Goal: Information Seeking & Learning: Learn about a topic

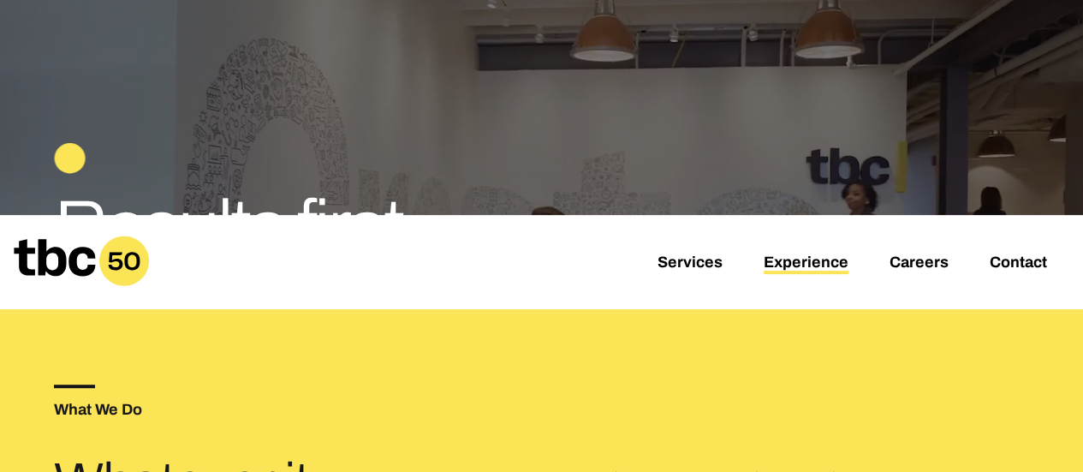
scroll to position [171, 0]
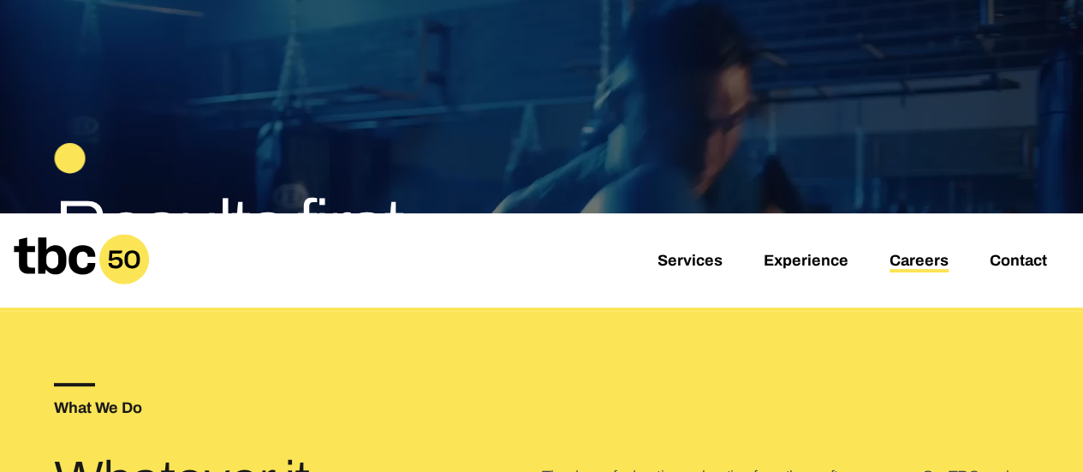
click at [924, 261] on link "Careers" at bounding box center [918, 262] width 59 height 21
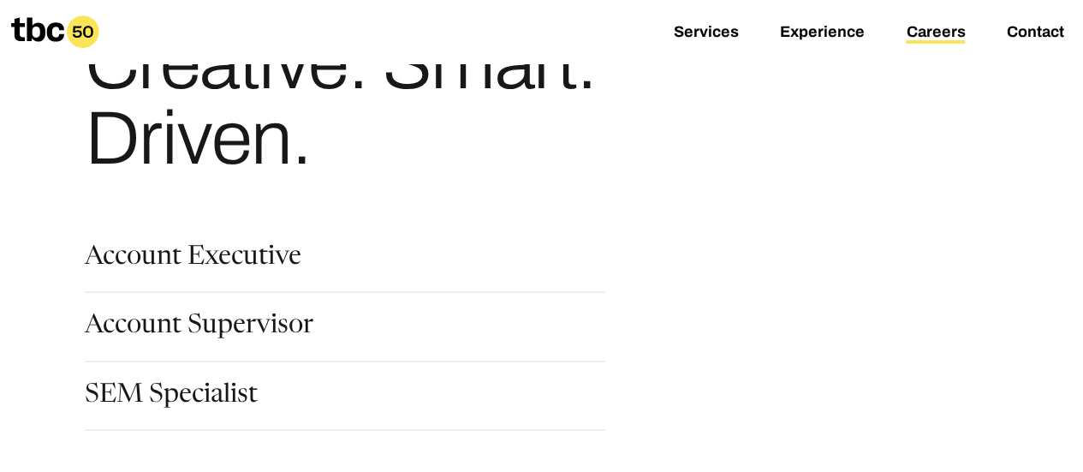
scroll to position [171, 0]
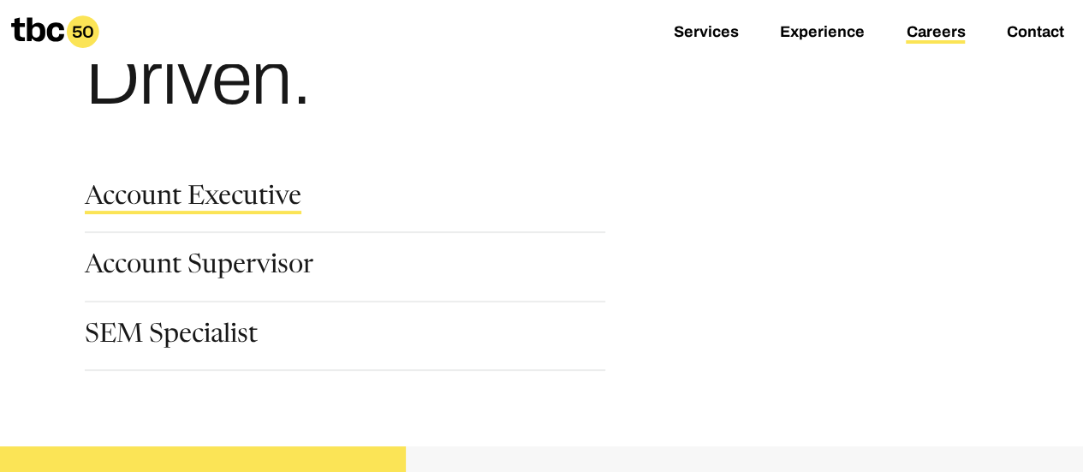
click at [212, 203] on link "Account Executive" at bounding box center [193, 199] width 217 height 29
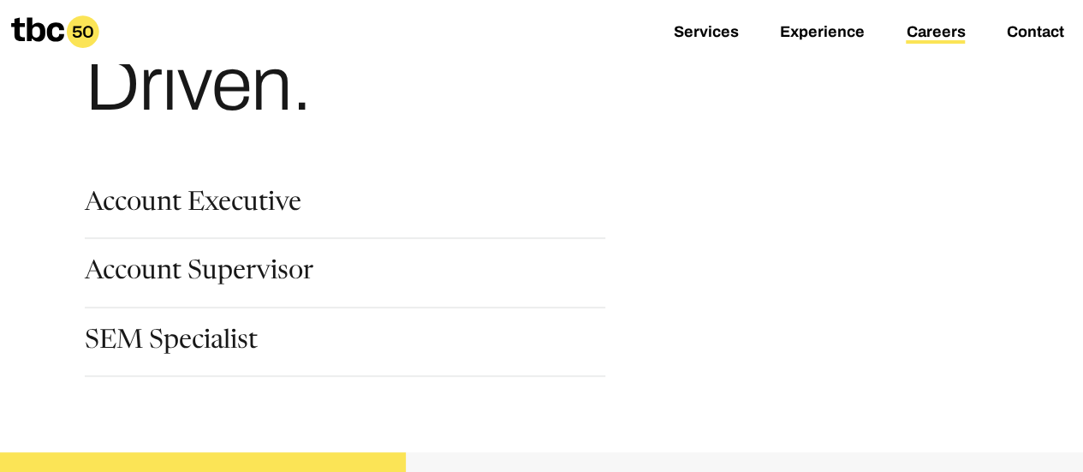
scroll to position [171, 0]
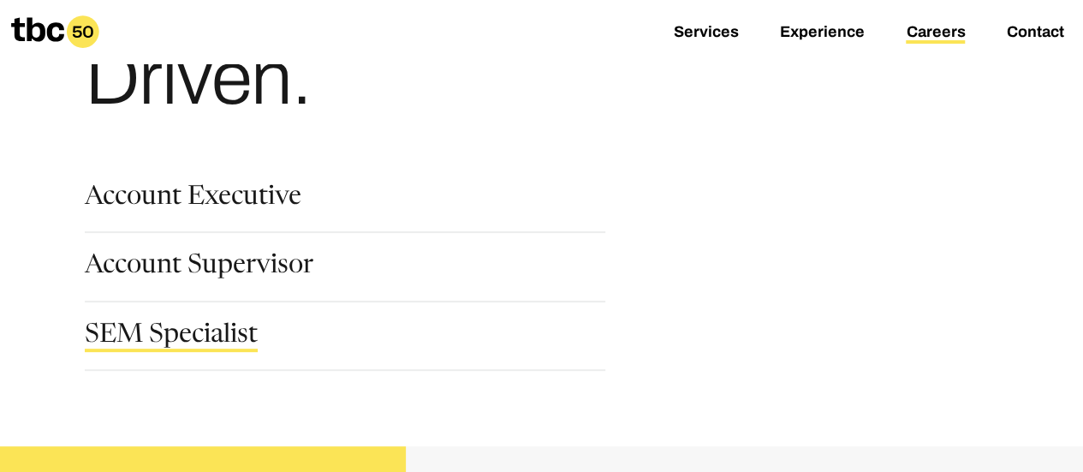
click at [162, 347] on link "SEM Specialist" at bounding box center [171, 337] width 173 height 29
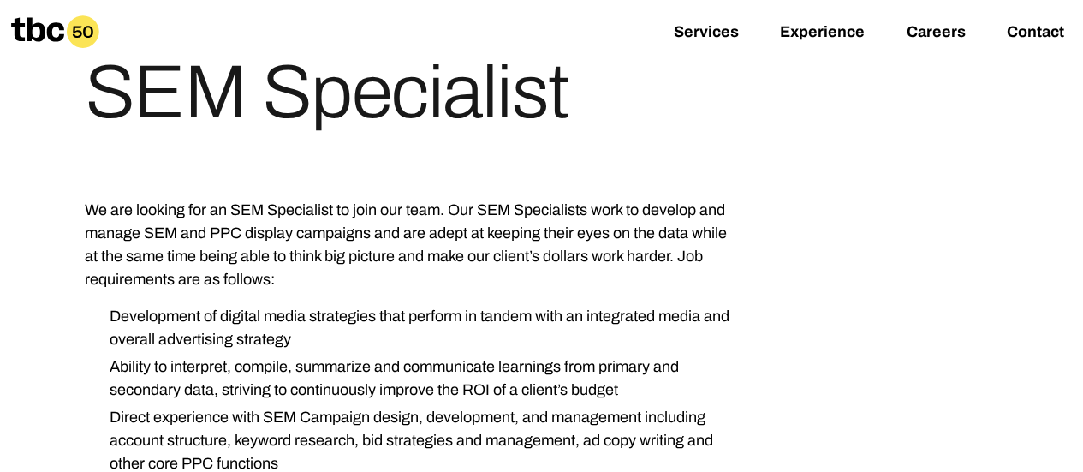
scroll to position [257, 0]
